Goal: Information Seeking & Learning: Find specific fact

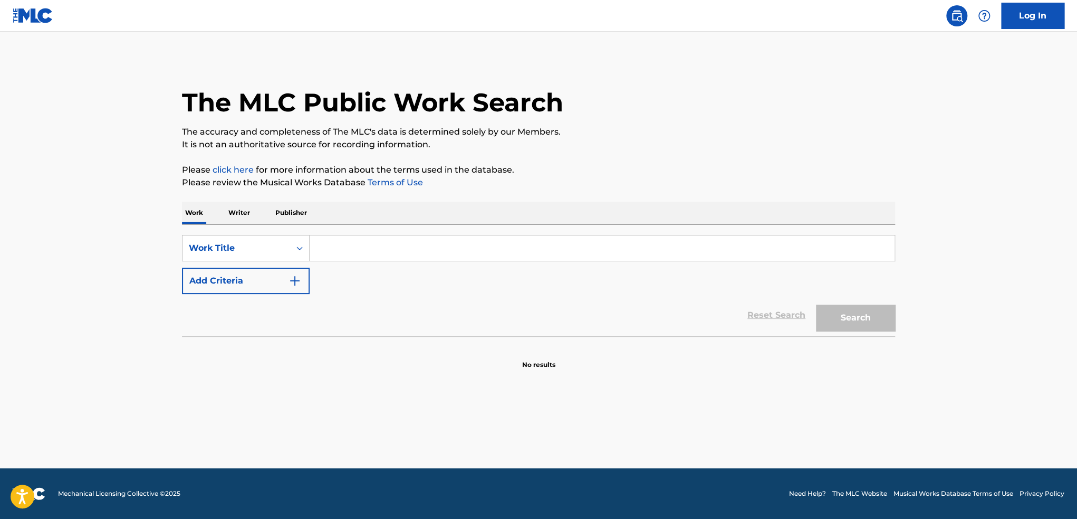
click at [340, 251] on input "Search Form" at bounding box center [602, 247] width 585 height 25
paste input "Mi Abuelo Vino a Visitarme"
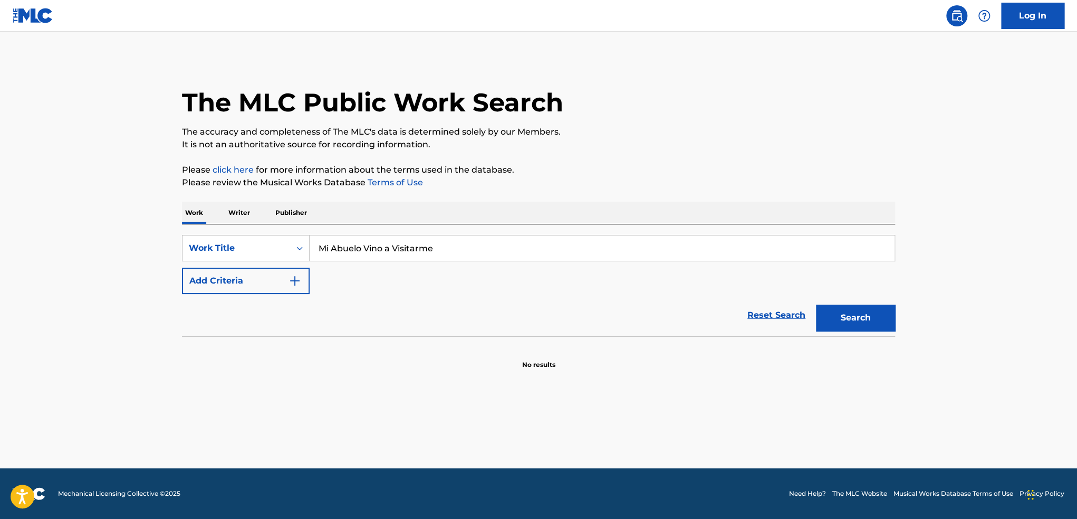
click at [816, 304] on button "Search" at bounding box center [855, 317] width 79 height 26
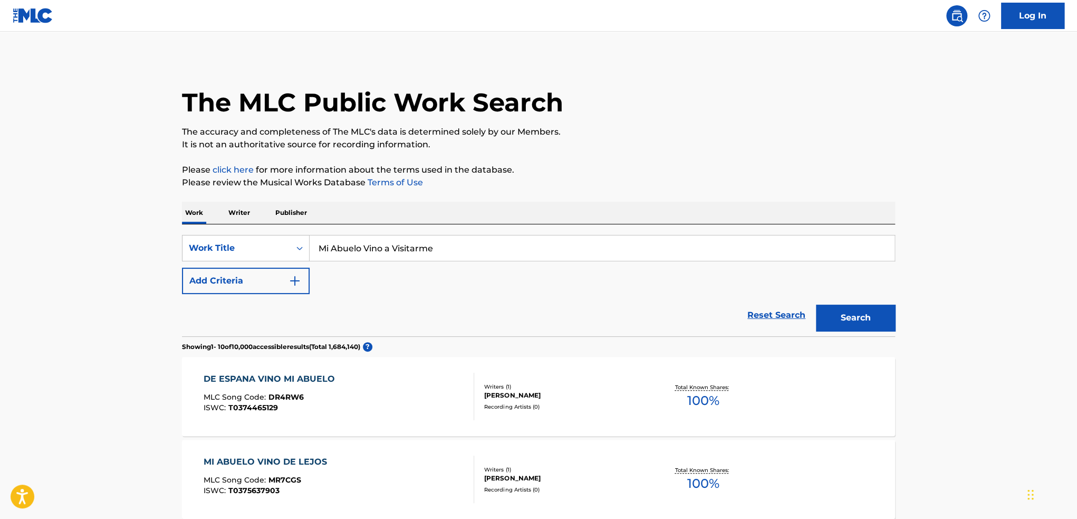
drag, startPoint x: 451, startPoint y: 244, endPoint x: 53, endPoint y: 244, distance: 398.4
click at [856, 313] on button "Search" at bounding box center [855, 317] width 79 height 26
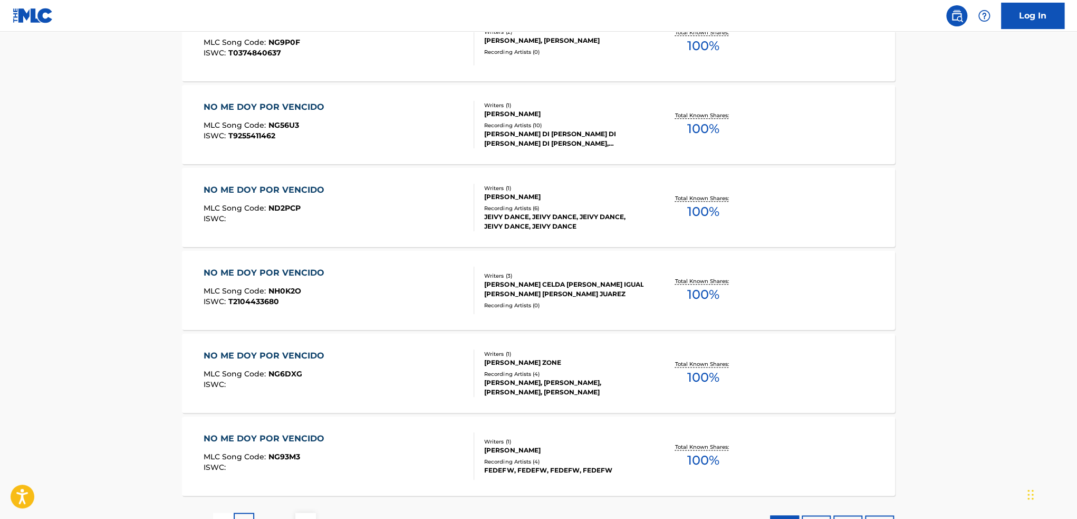
scroll to position [739, 0]
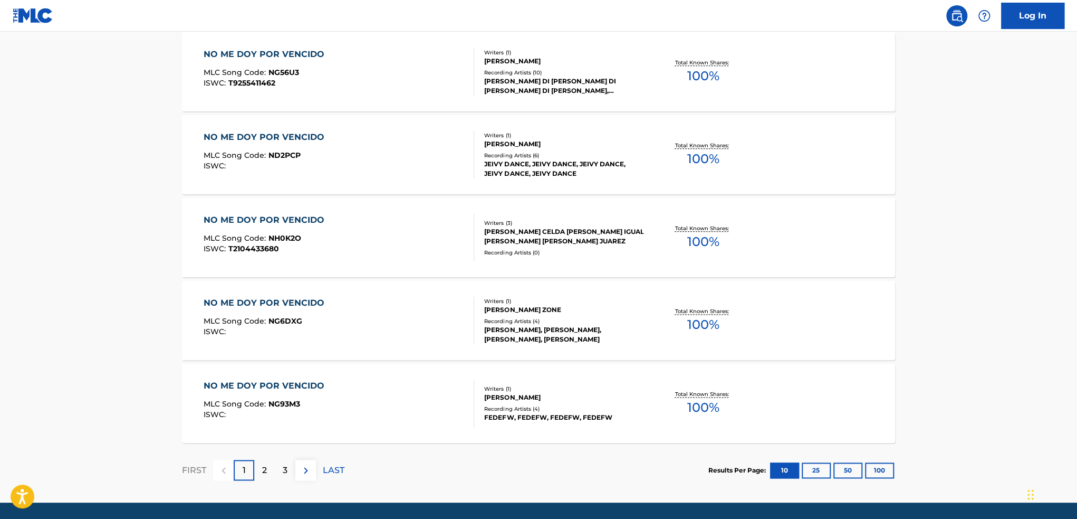
click at [262, 468] on p "2" at bounding box center [264, 470] width 5 height 13
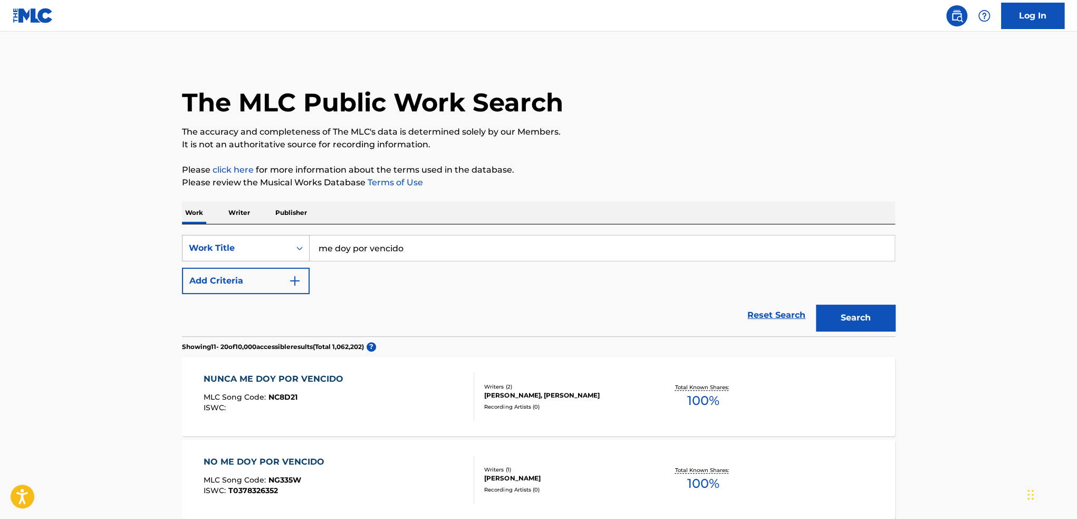
drag, startPoint x: 423, startPoint y: 246, endPoint x: 224, endPoint y: 259, distance: 199.8
click at [242, 255] on div "SearchWithCriteria3c12e38a-d102-4cd6-a69c-49d74131183e Work Title me doy por ve…" at bounding box center [538, 248] width 713 height 26
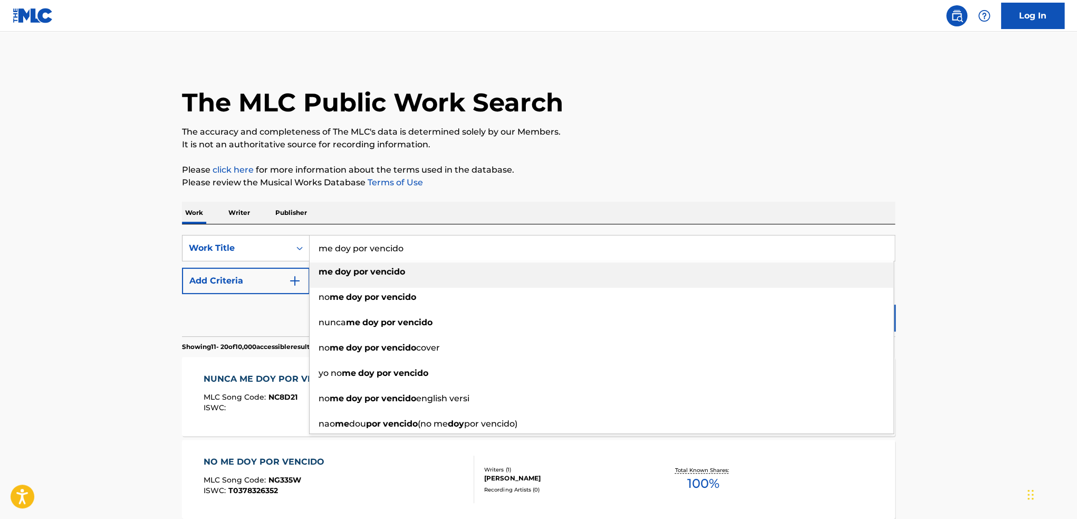
paste input "[PERSON_NAME]"
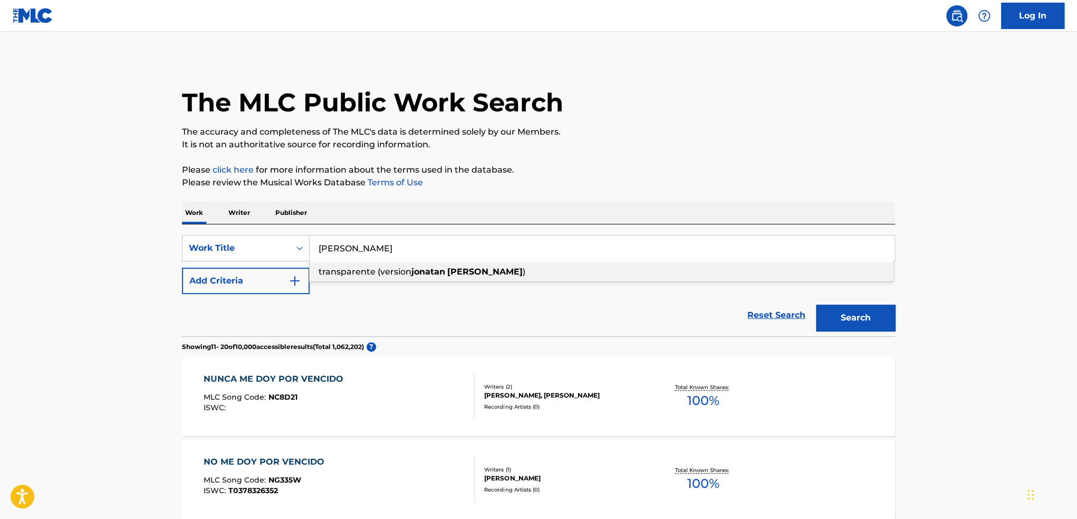
click at [415, 260] on div "[PERSON_NAME] transparente (version [PERSON_NAME] )" at bounding box center [602, 247] width 585 height 25
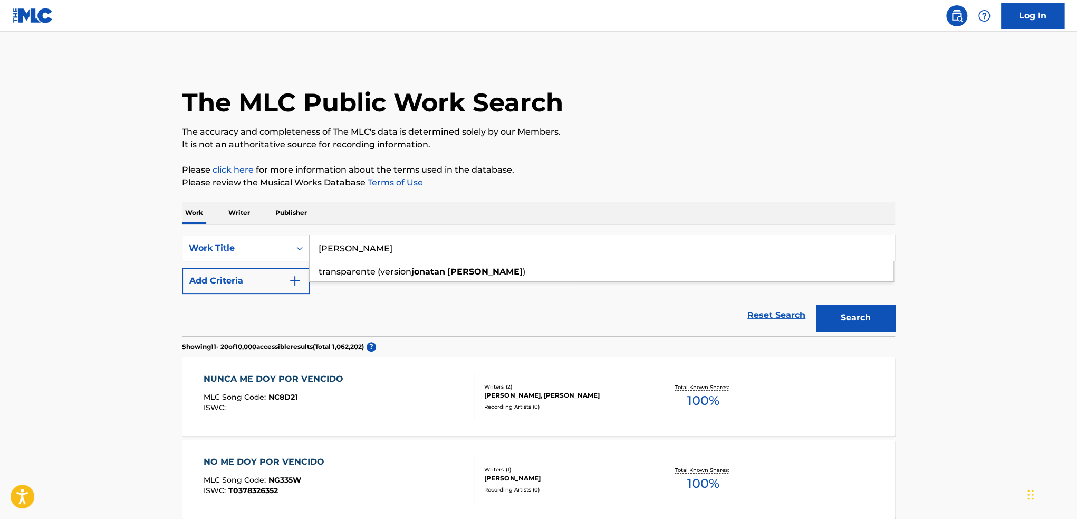
click at [409, 249] on input "[PERSON_NAME]" at bounding box center [602, 247] width 585 height 25
click at [299, 279] on img "Search Form" at bounding box center [295, 280] width 13 height 13
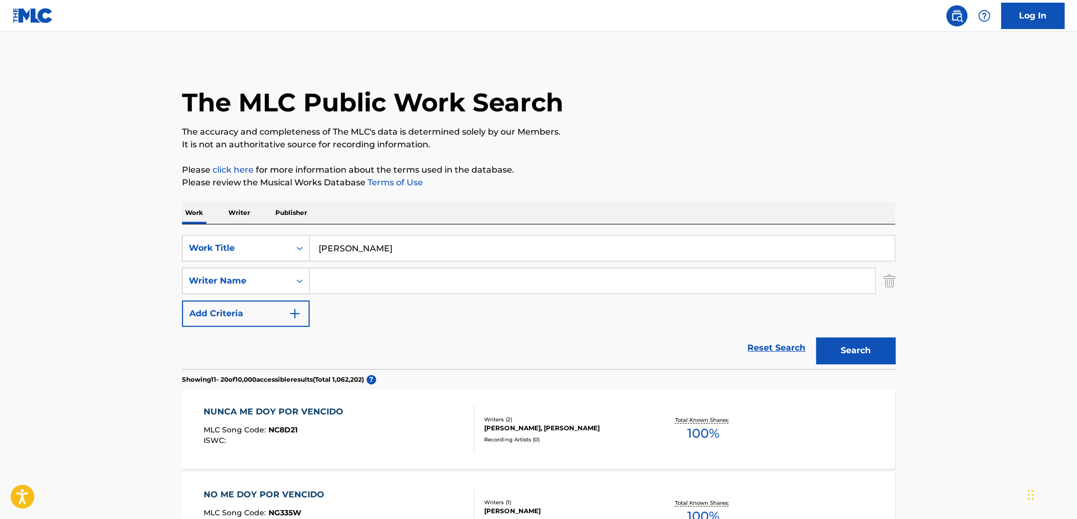
drag, startPoint x: 408, startPoint y: 249, endPoint x: 258, endPoint y: 261, distance: 150.9
click at [192, 242] on div "SearchWithCriteria3c12e38a-d102-4cd6-a69c-49d74131183e Work Title [PERSON_NAME]" at bounding box center [538, 248] width 713 height 26
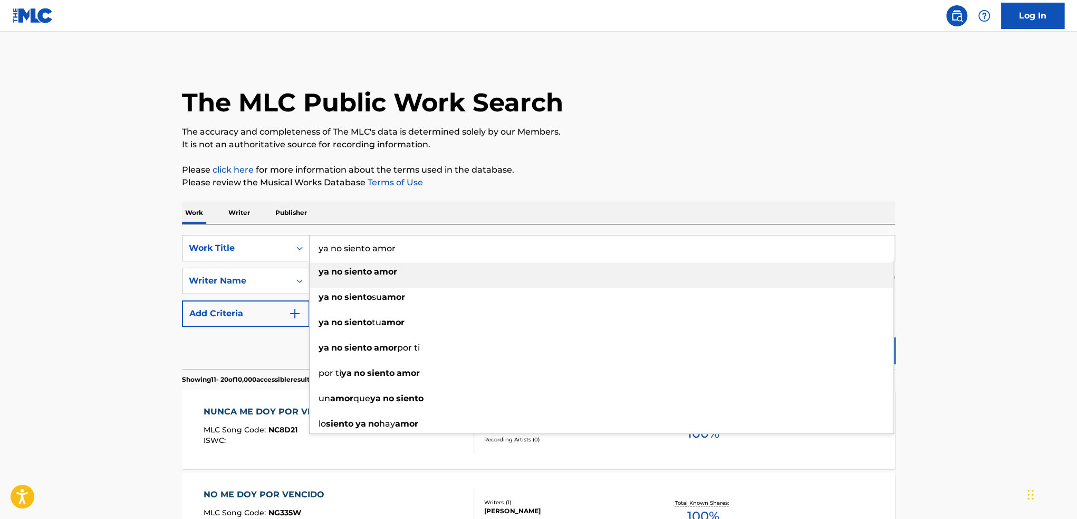
type input "ya no siento amor"
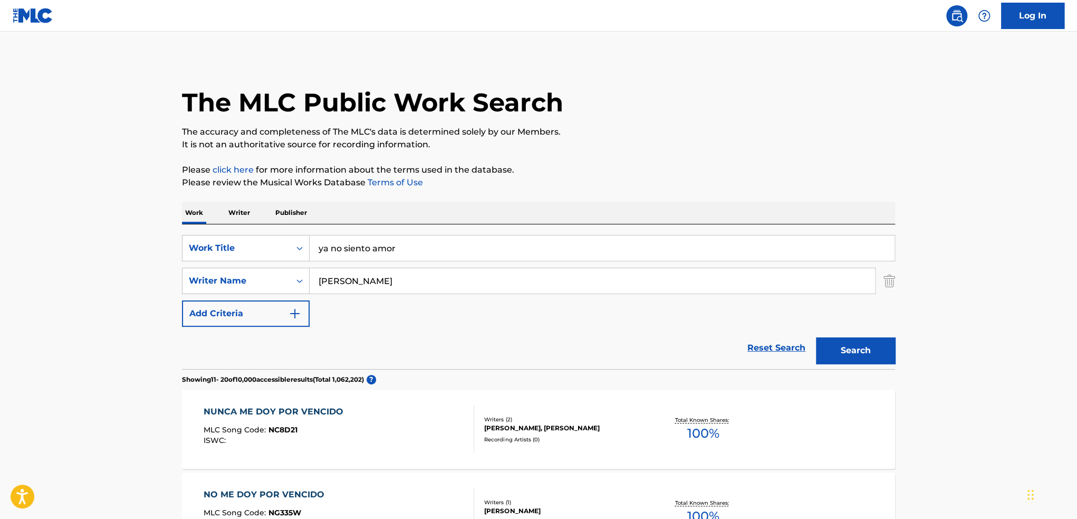
type input "[PERSON_NAME]"
click at [816, 337] on button "Search" at bounding box center [855, 350] width 79 height 26
drag, startPoint x: 422, startPoint y: 251, endPoint x: 218, endPoint y: 278, distance: 205.5
click at [196, 252] on div "SearchWithCriteria3c12e38a-d102-4cd6-a69c-49d74131183e Work Title ya no siento …" at bounding box center [538, 248] width 713 height 26
type input "tu bendito error"
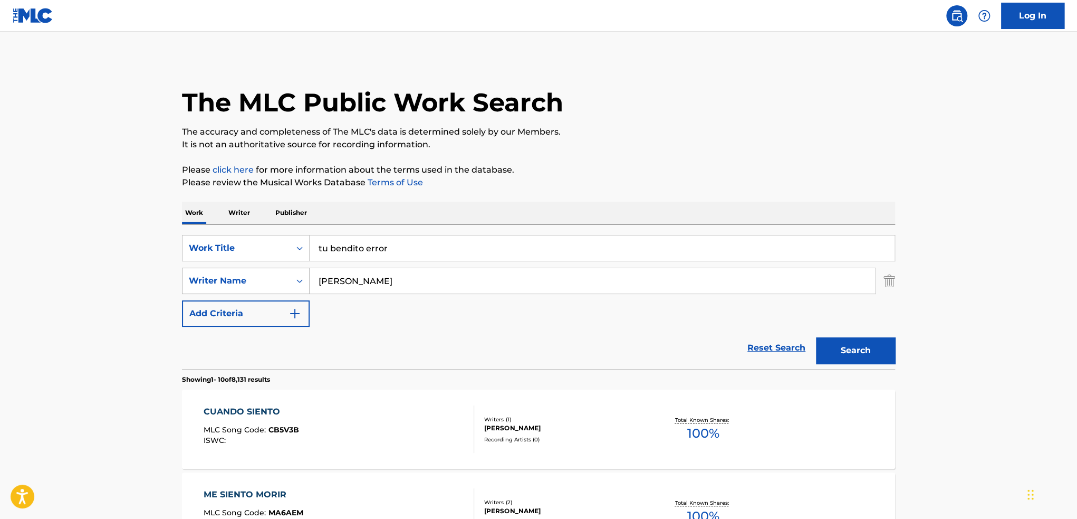
click at [816, 337] on button "Search" at bounding box center [855, 350] width 79 height 26
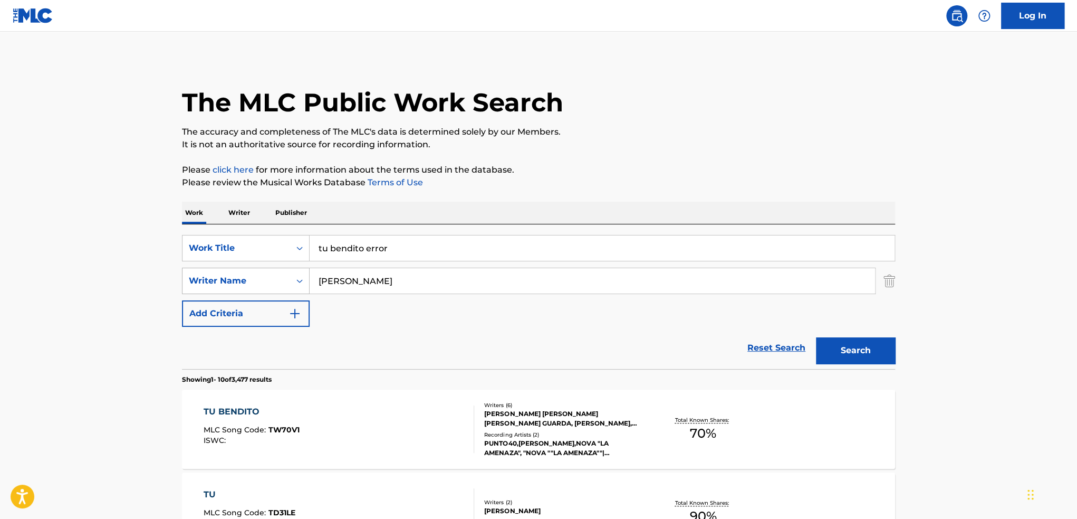
click at [317, 283] on input "[PERSON_NAME]" at bounding box center [593, 280] width 566 height 25
click at [816, 337] on button "Search" at bounding box center [855, 350] width 79 height 26
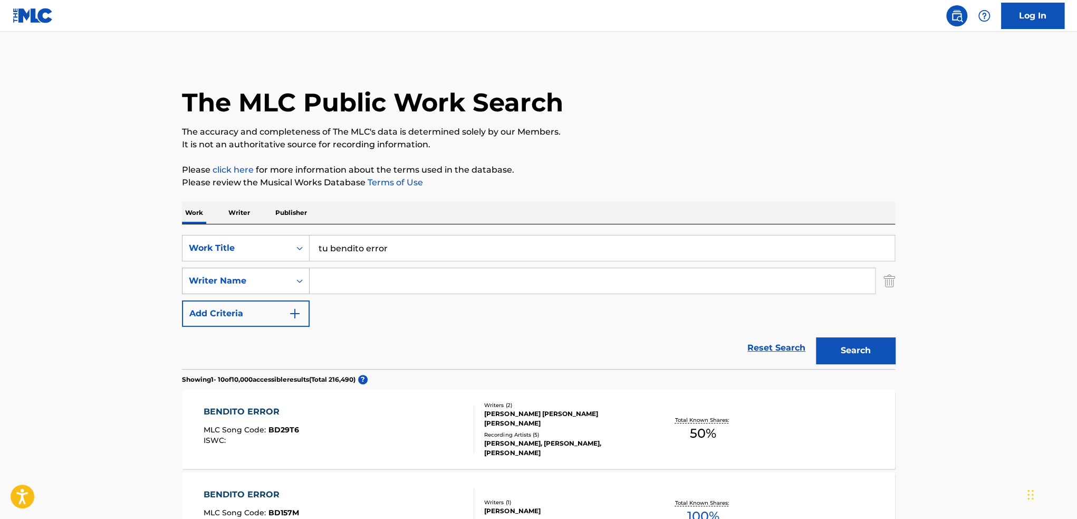
drag, startPoint x: 399, startPoint y: 252, endPoint x: 184, endPoint y: 278, distance: 216.8
click at [234, 255] on div "SearchWithCriteria3c12e38a-d102-4cd6-a69c-49d74131183e Work Title tu bendito er…" at bounding box center [538, 248] width 713 height 26
type input "el cabron soy yo"
click at [841, 350] on button "Search" at bounding box center [855, 350] width 79 height 26
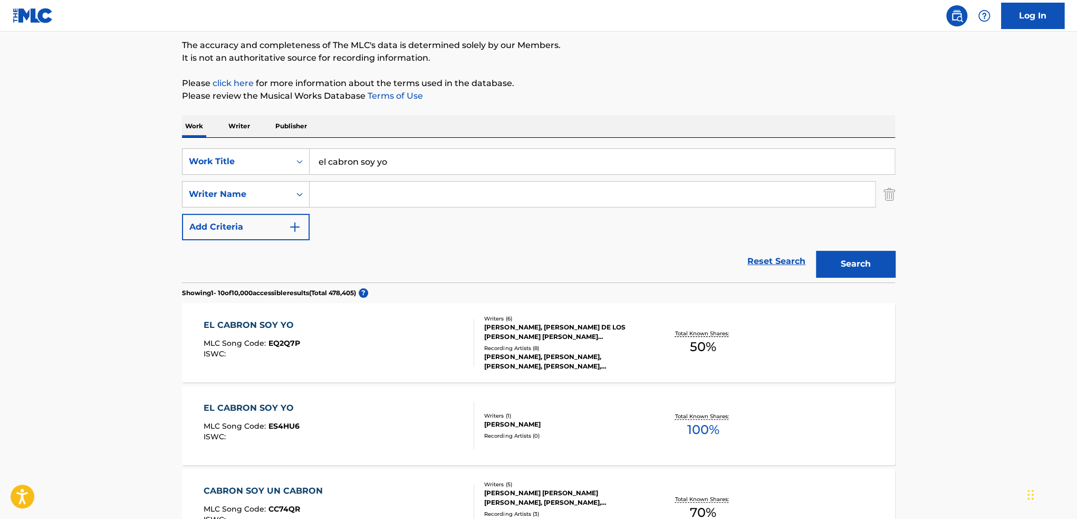
scroll to position [106, 0]
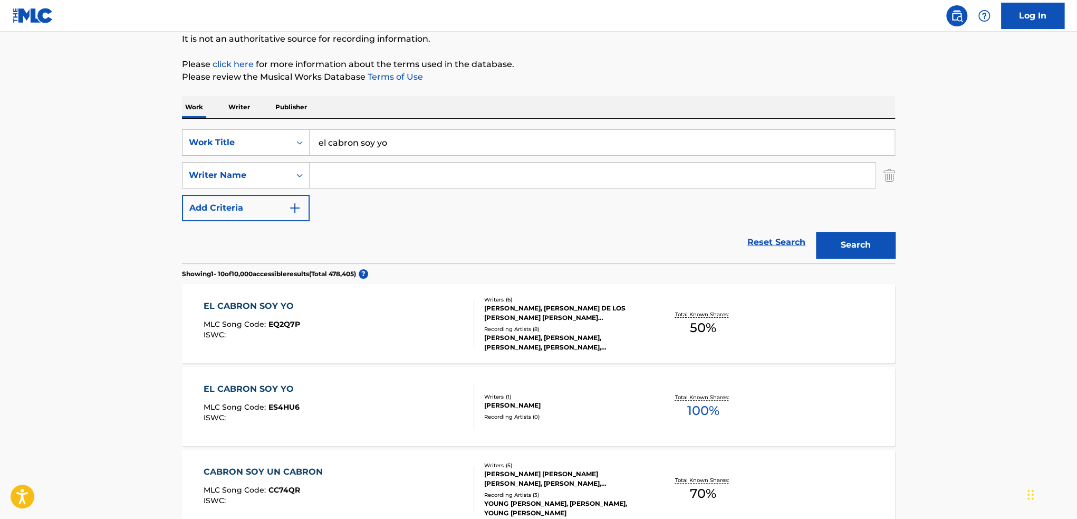
click at [289, 388] on div "EL CABRON SOY YO" at bounding box center [252, 389] width 96 height 13
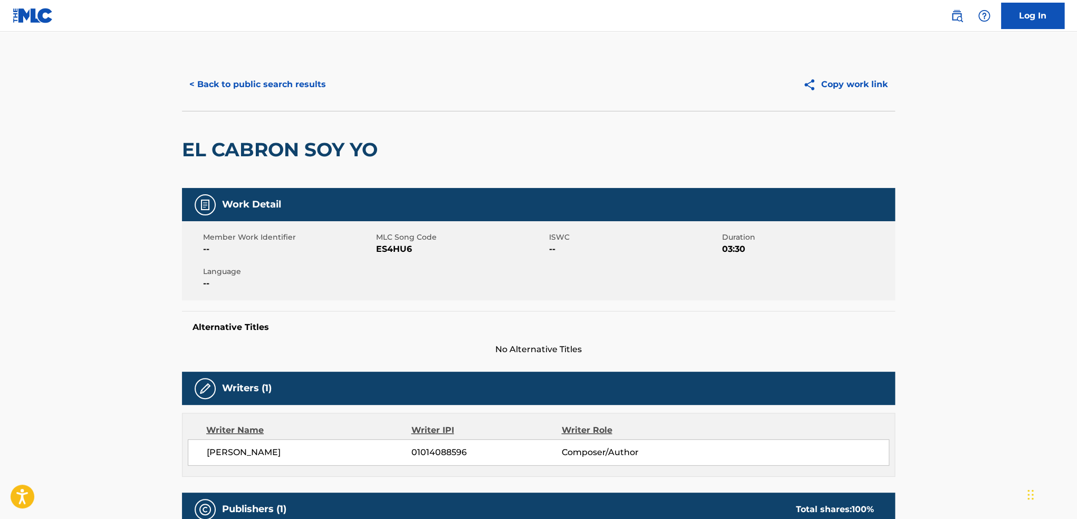
click at [283, 87] on button "< Back to public search results" at bounding box center [257, 84] width 151 height 26
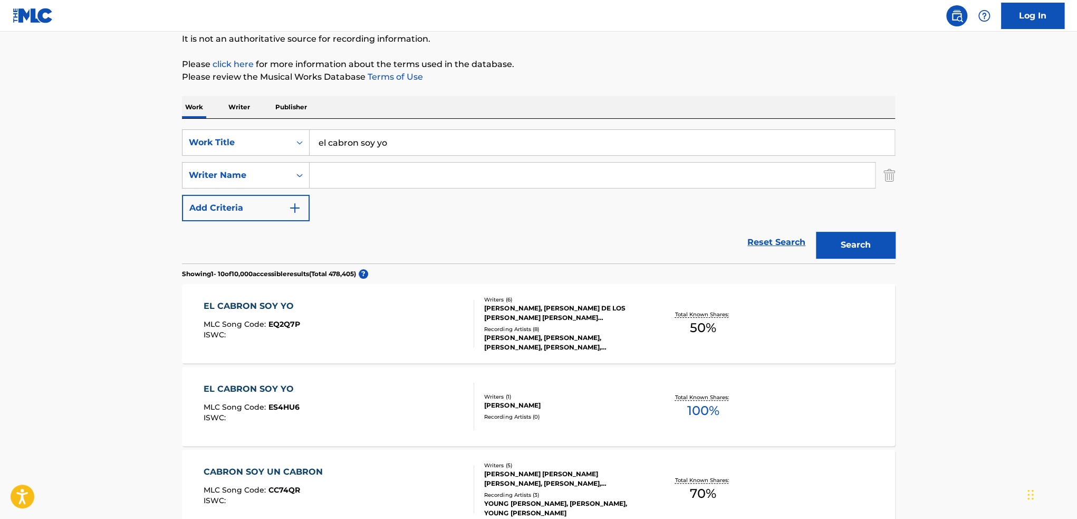
drag, startPoint x: 423, startPoint y: 145, endPoint x: 156, endPoint y: 163, distance: 267.6
paste input "Te Va a Doler"
type input "te va a doler"
click at [840, 249] on button "Search" at bounding box center [855, 245] width 79 height 26
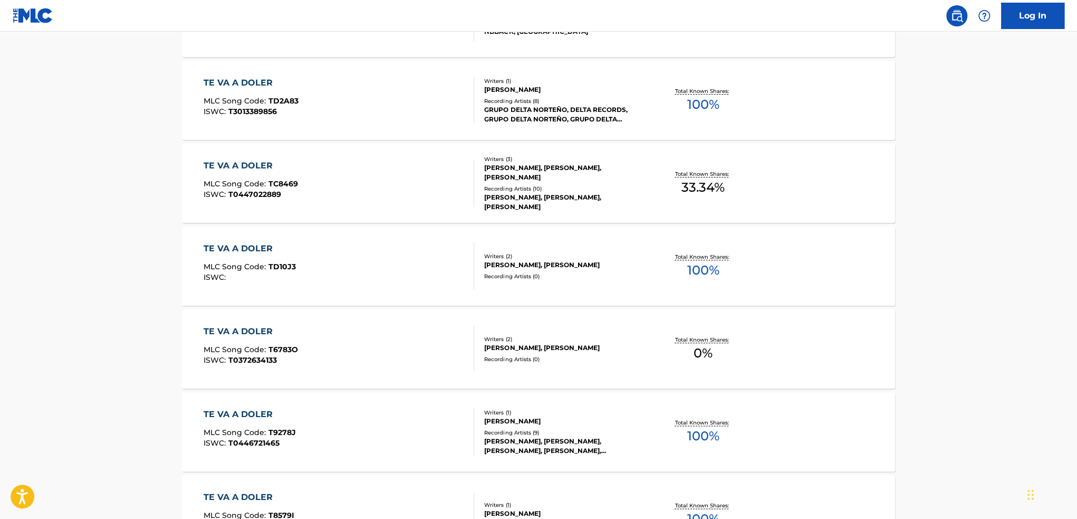
scroll to position [686, 0]
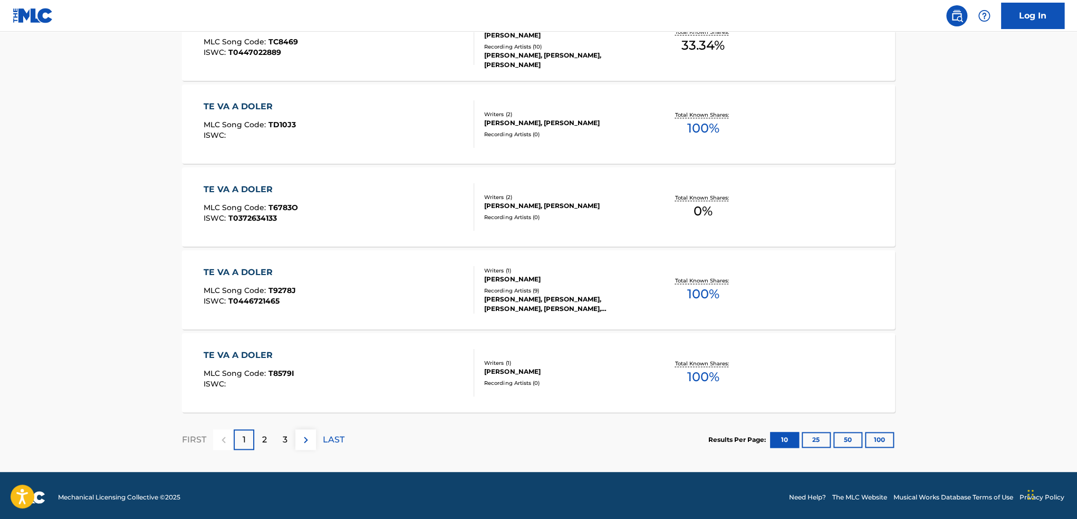
click at [266, 438] on div "FIRST 1 2 3 LAST" at bounding box center [263, 439] width 163 height 54
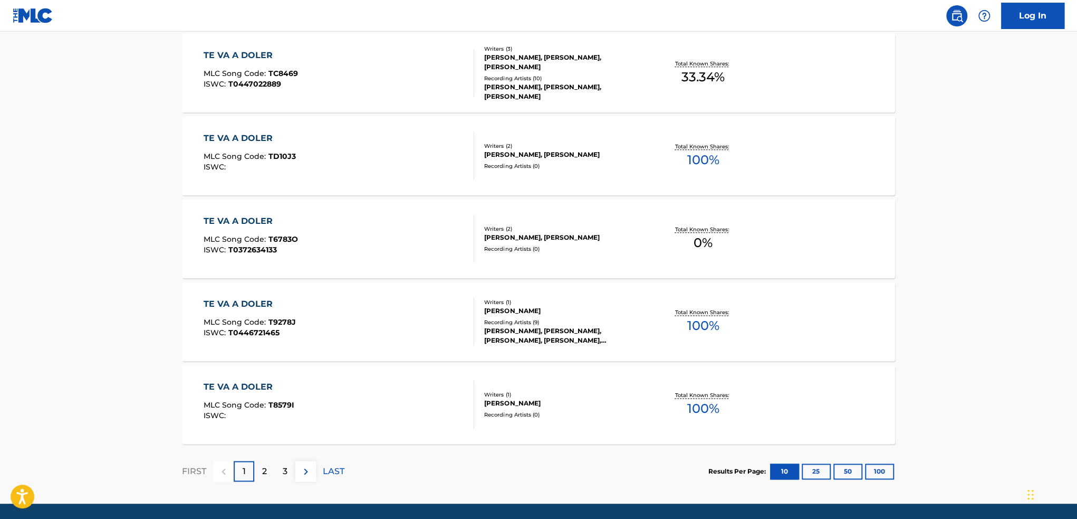
scroll to position [752, 0]
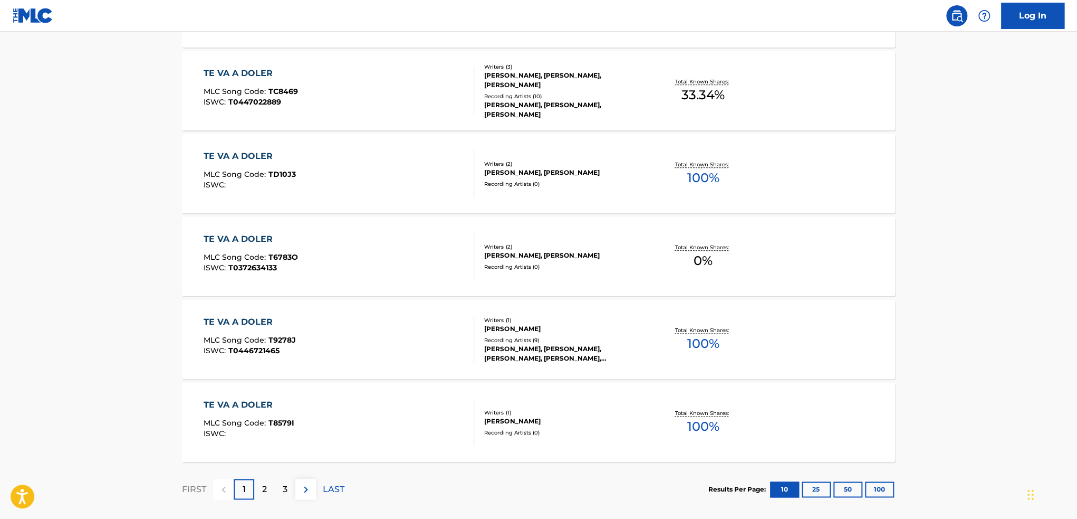
click at [261, 488] on div "2" at bounding box center [264, 489] width 21 height 21
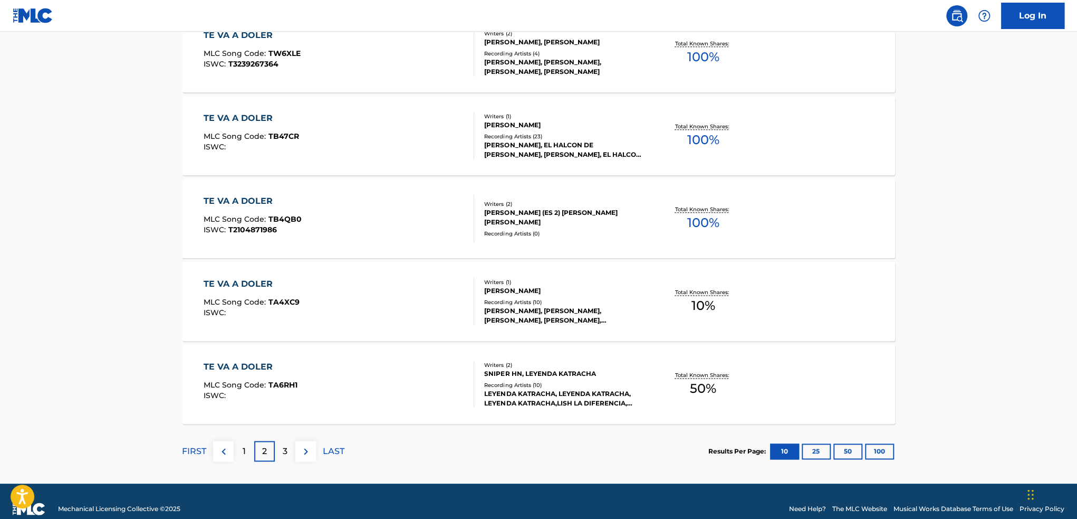
scroll to position [792, 0]
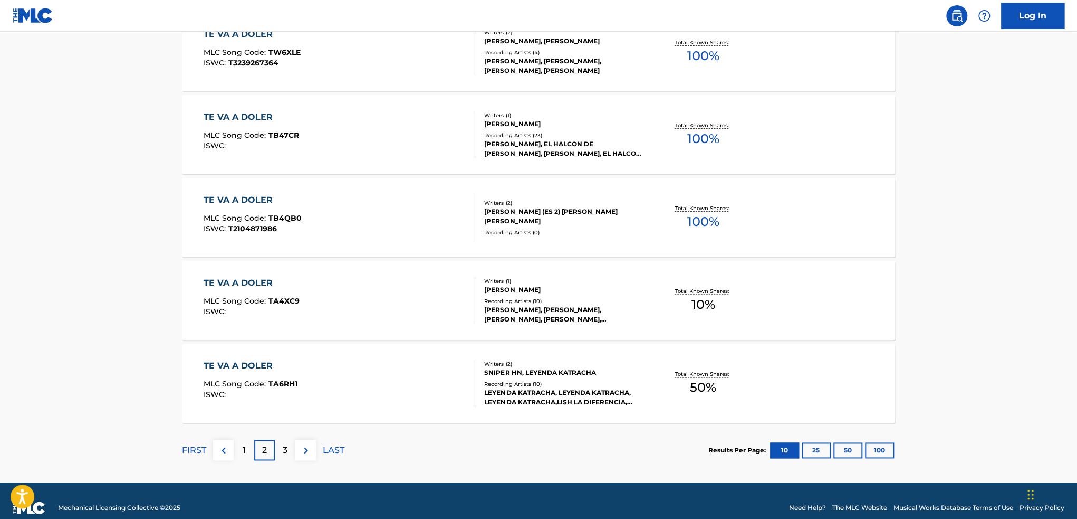
click at [285, 451] on p "3" at bounding box center [285, 450] width 5 height 13
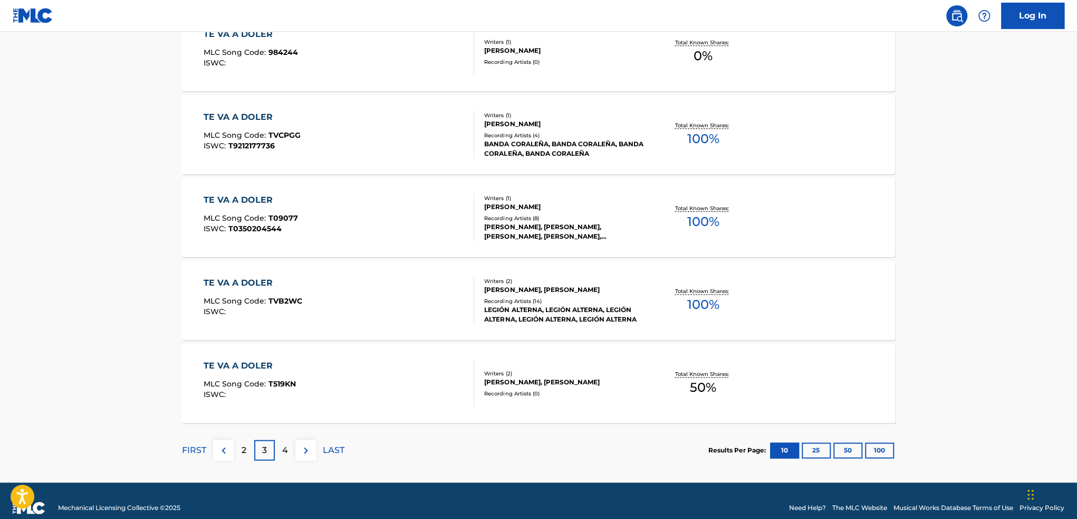
click at [283, 451] on p "4" at bounding box center [285, 450] width 6 height 13
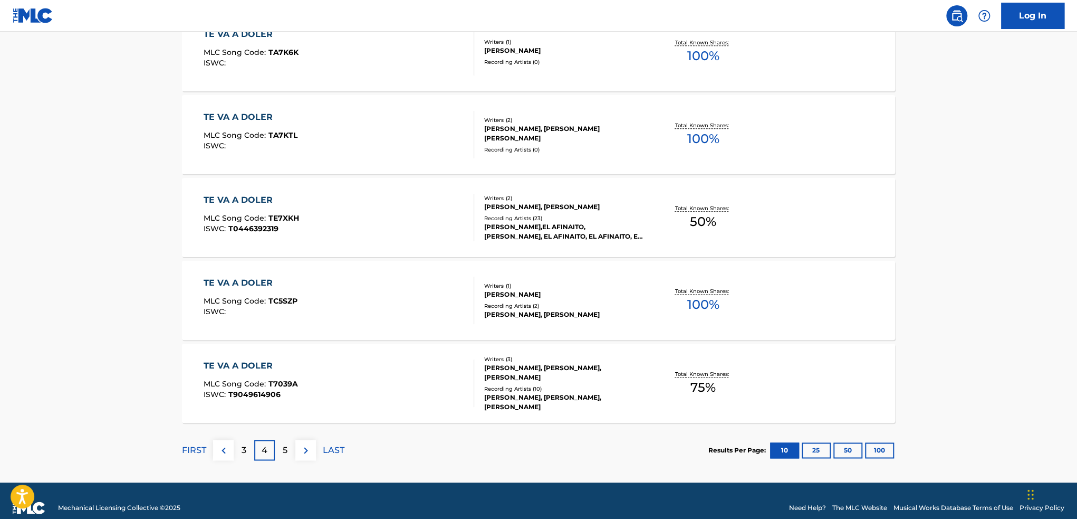
click at [288, 449] on div "5" at bounding box center [285, 450] width 21 height 21
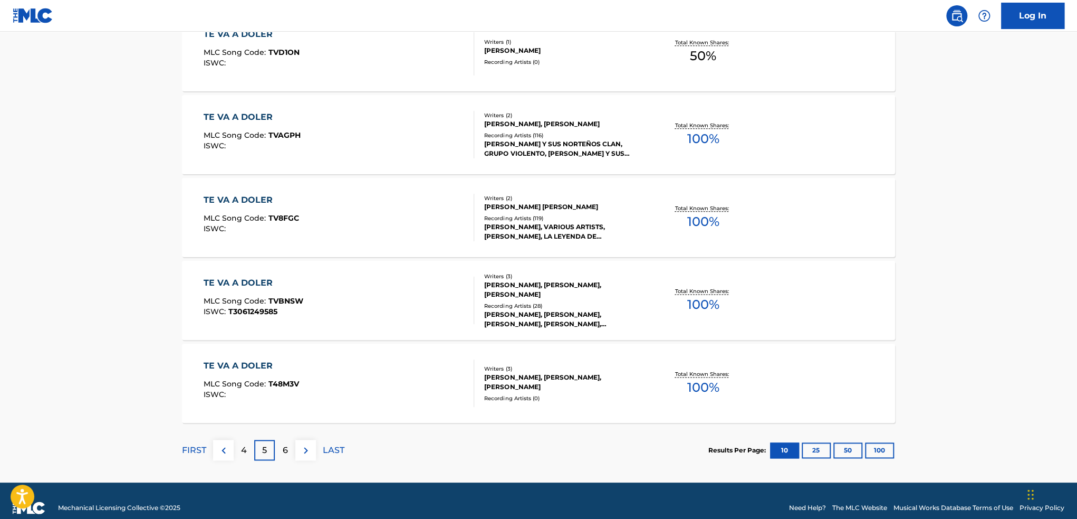
click at [283, 451] on p "6" at bounding box center [285, 450] width 5 height 13
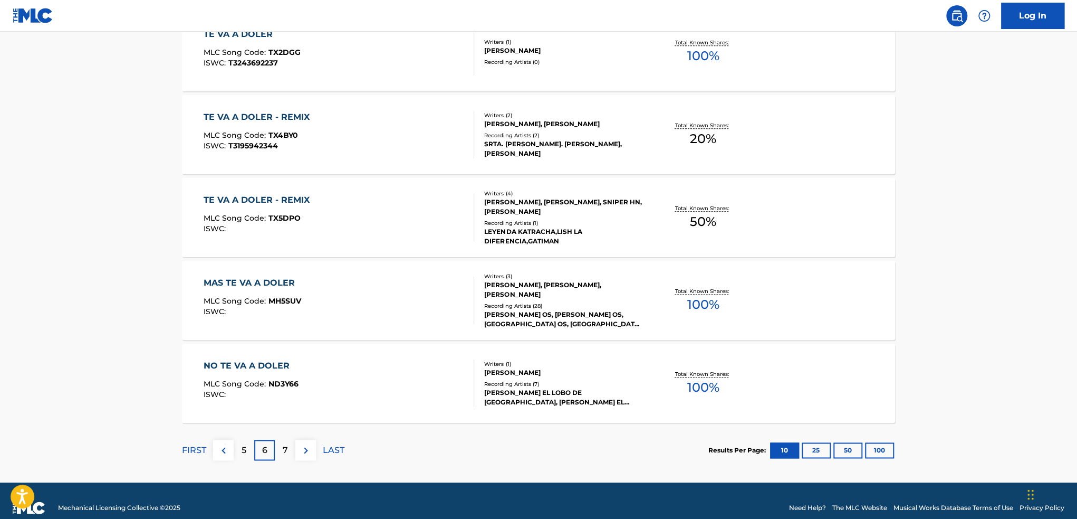
click at [281, 449] on div "7" at bounding box center [285, 450] width 21 height 21
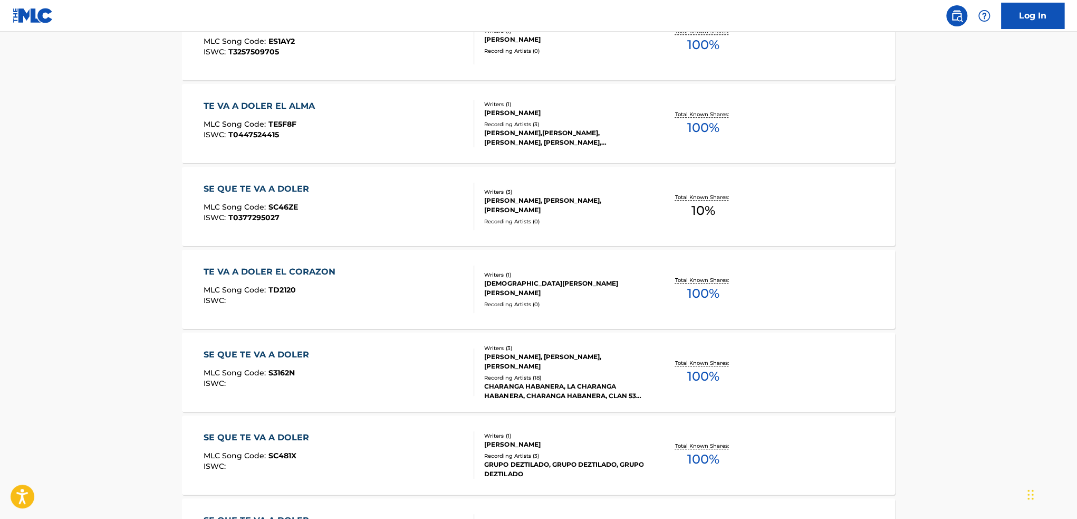
scroll to position [475, 0]
